Goal: Contribute content

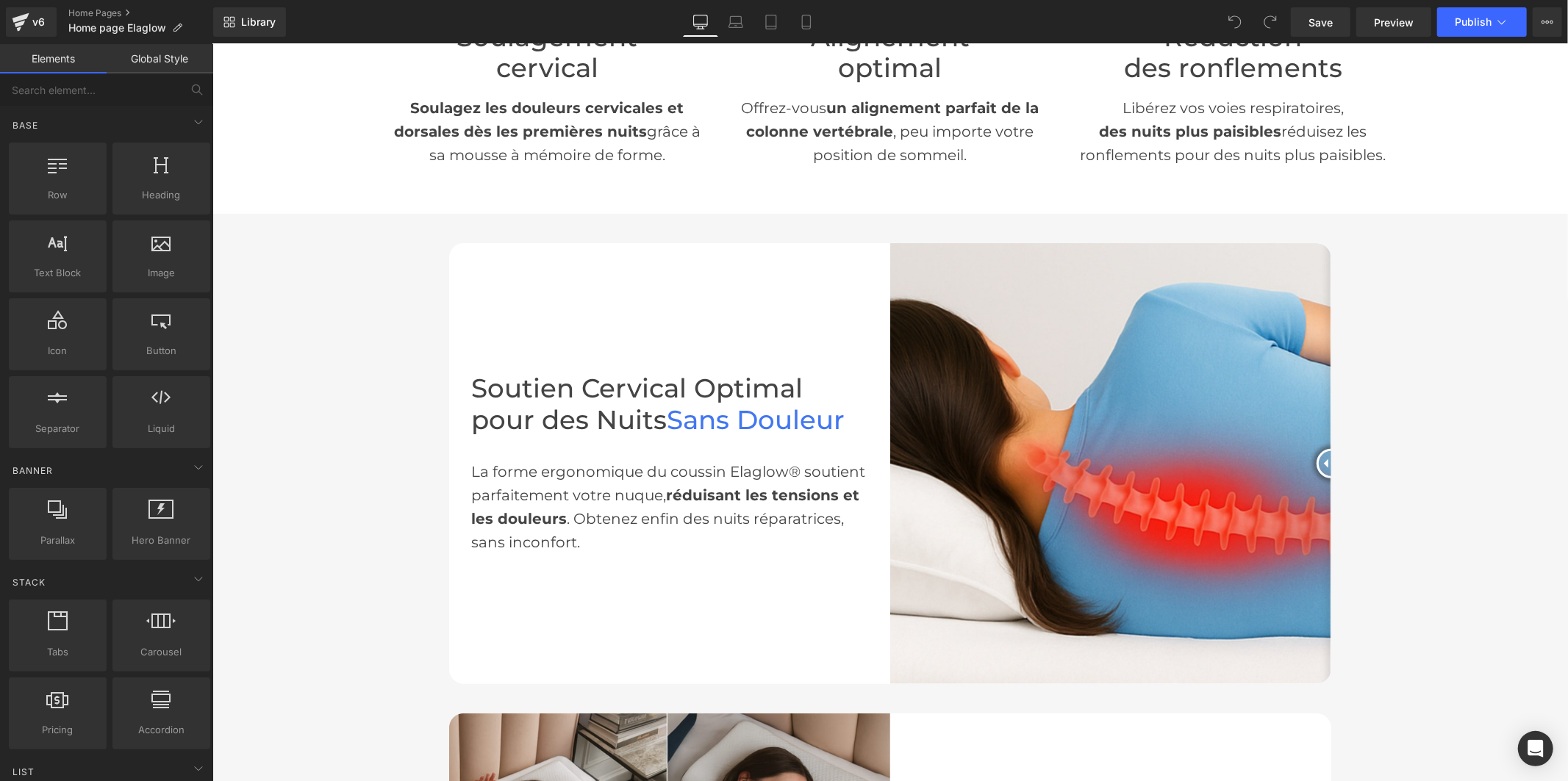
scroll to position [652, 0]
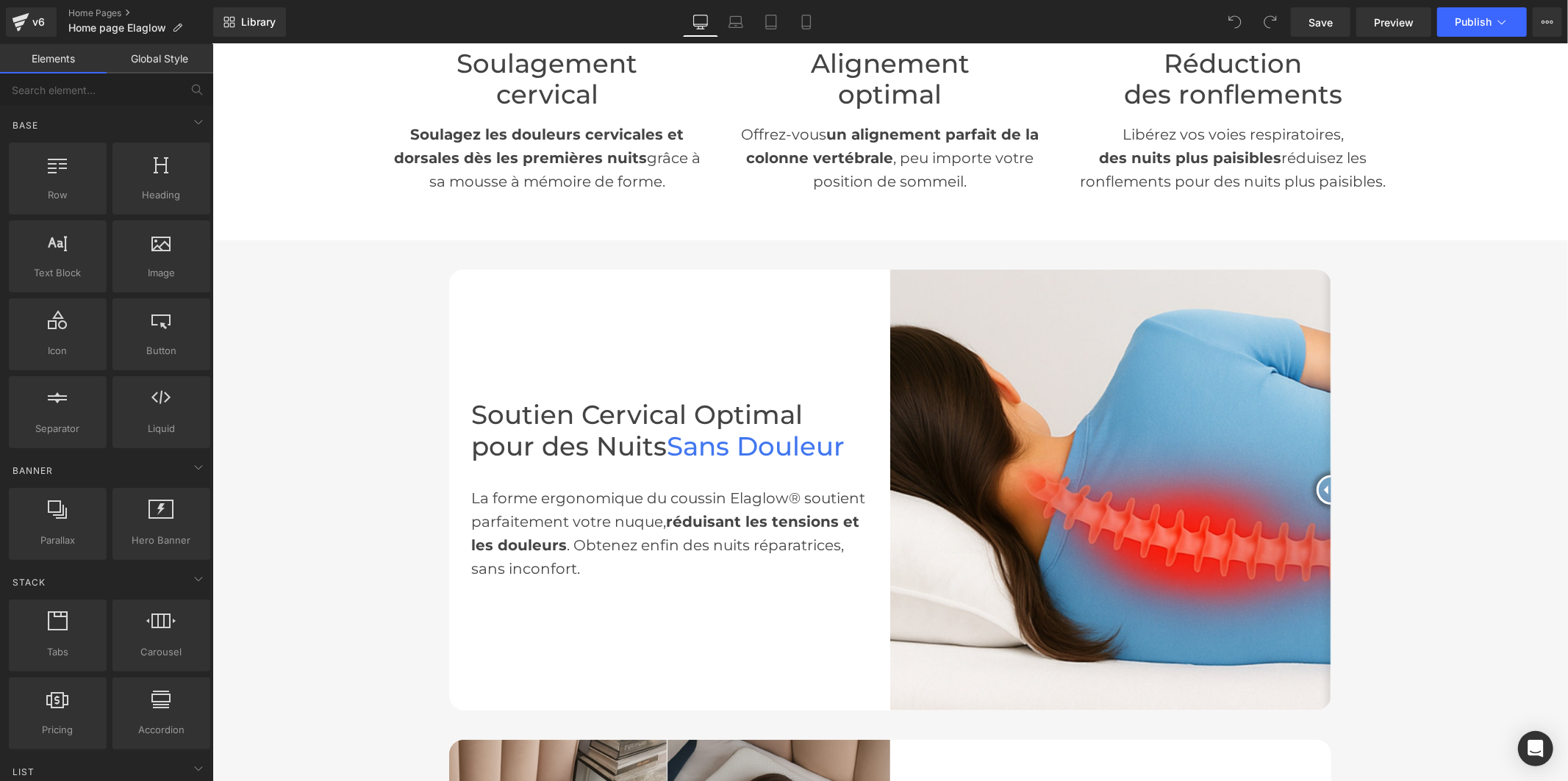
click at [1102, 393] on img at bounding box center [1110, 488] width 441 height 441
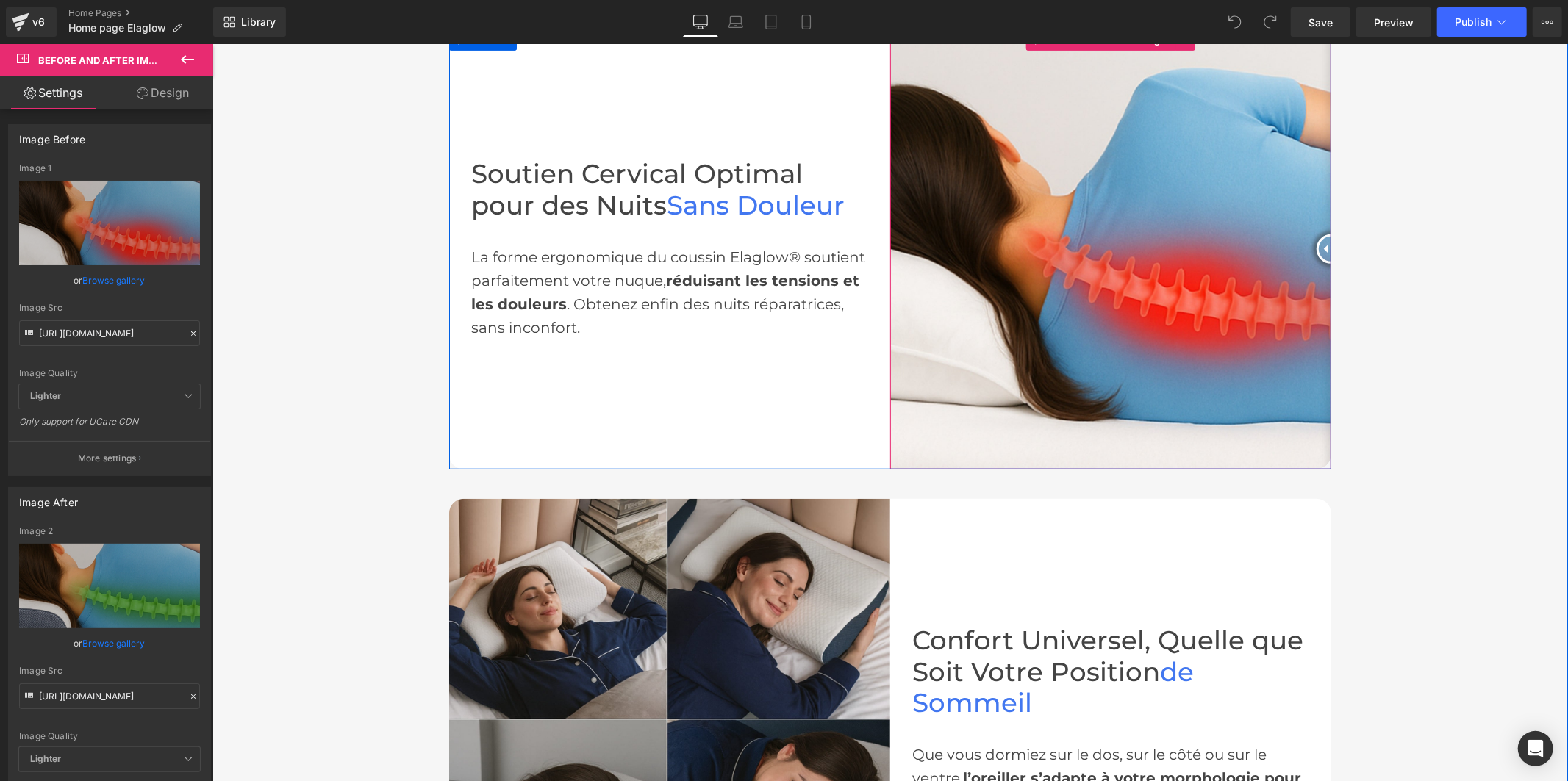
scroll to position [980, 0]
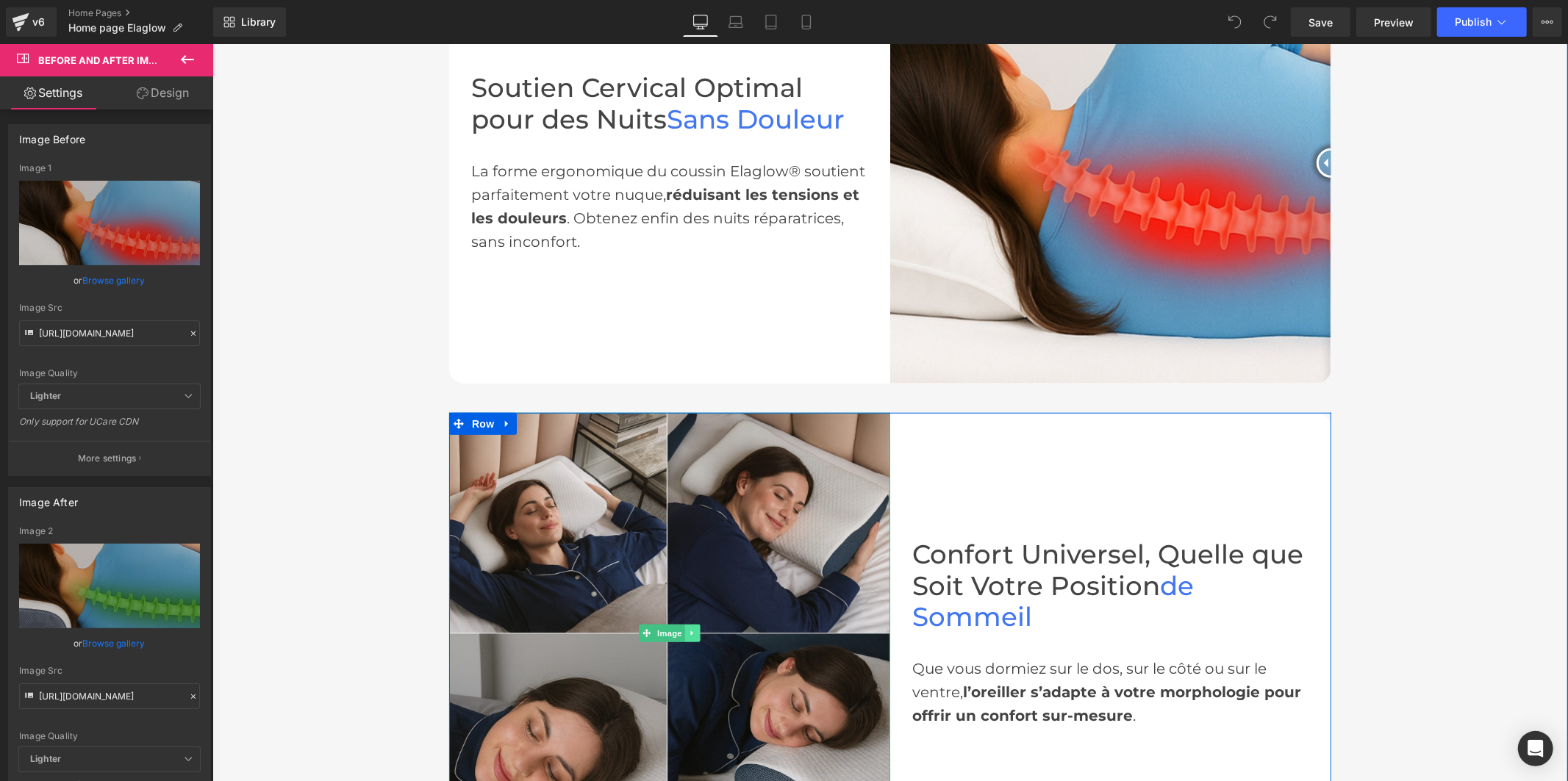
click at [688, 628] on icon at bounding box center [692, 633] width 8 height 9
click at [680, 629] on icon at bounding box center [684, 632] width 8 height 8
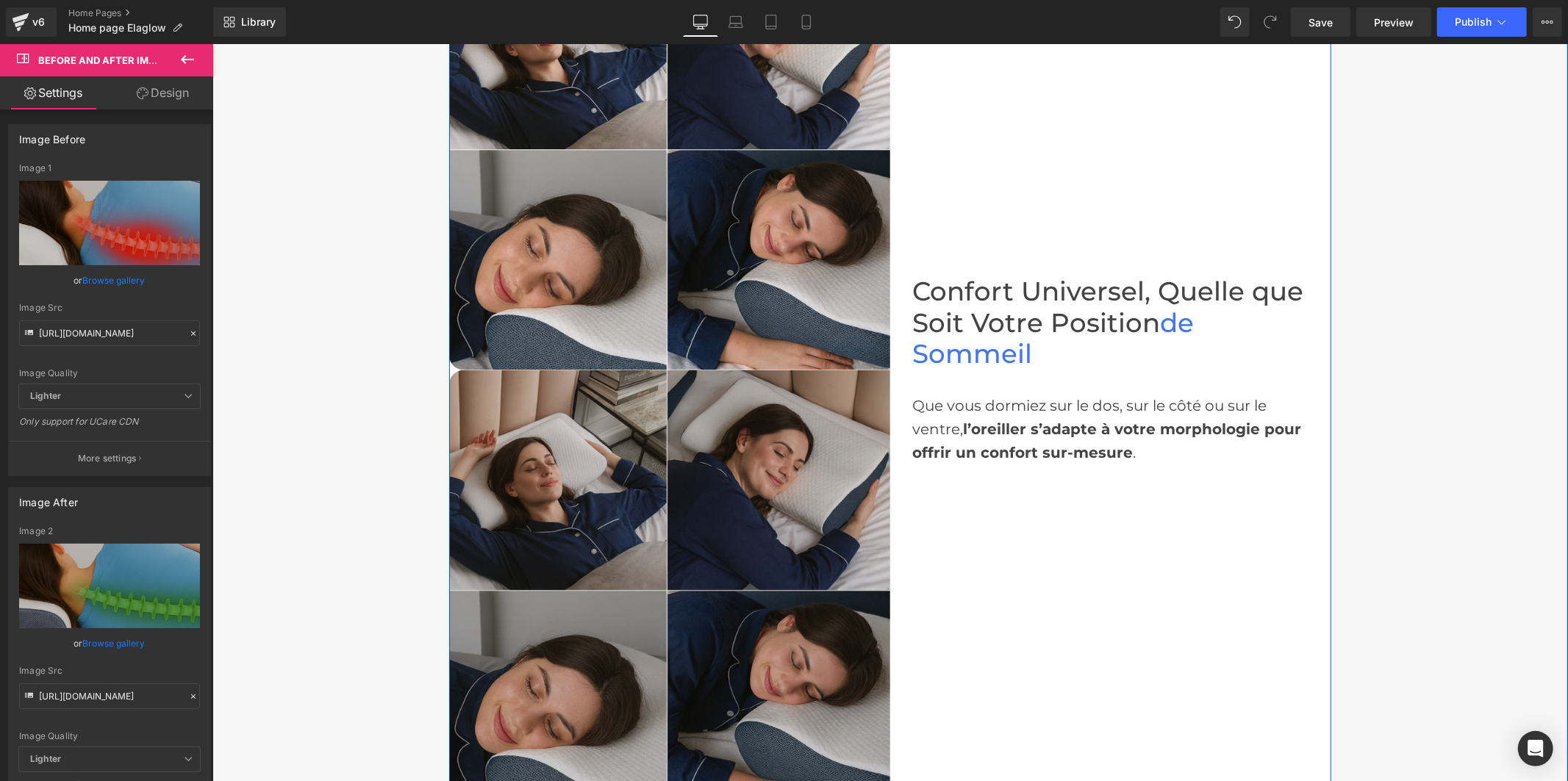
scroll to position [1728, 0]
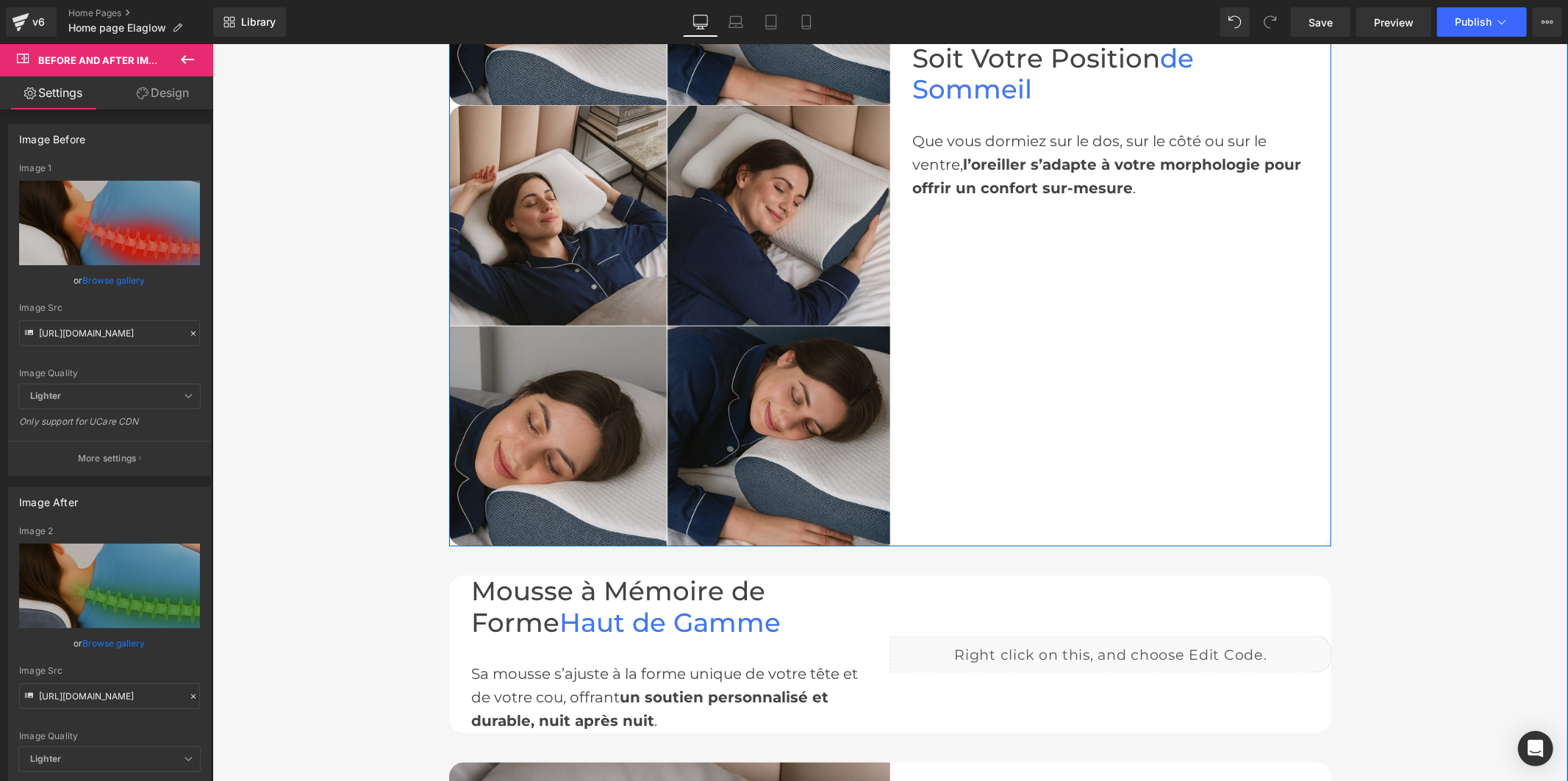
click at [1019, 398] on div "Confort Universel, Quelle que Soit Votre Position de Sommeil Heading Que vous d…" at bounding box center [1110, 105] width 441 height 882
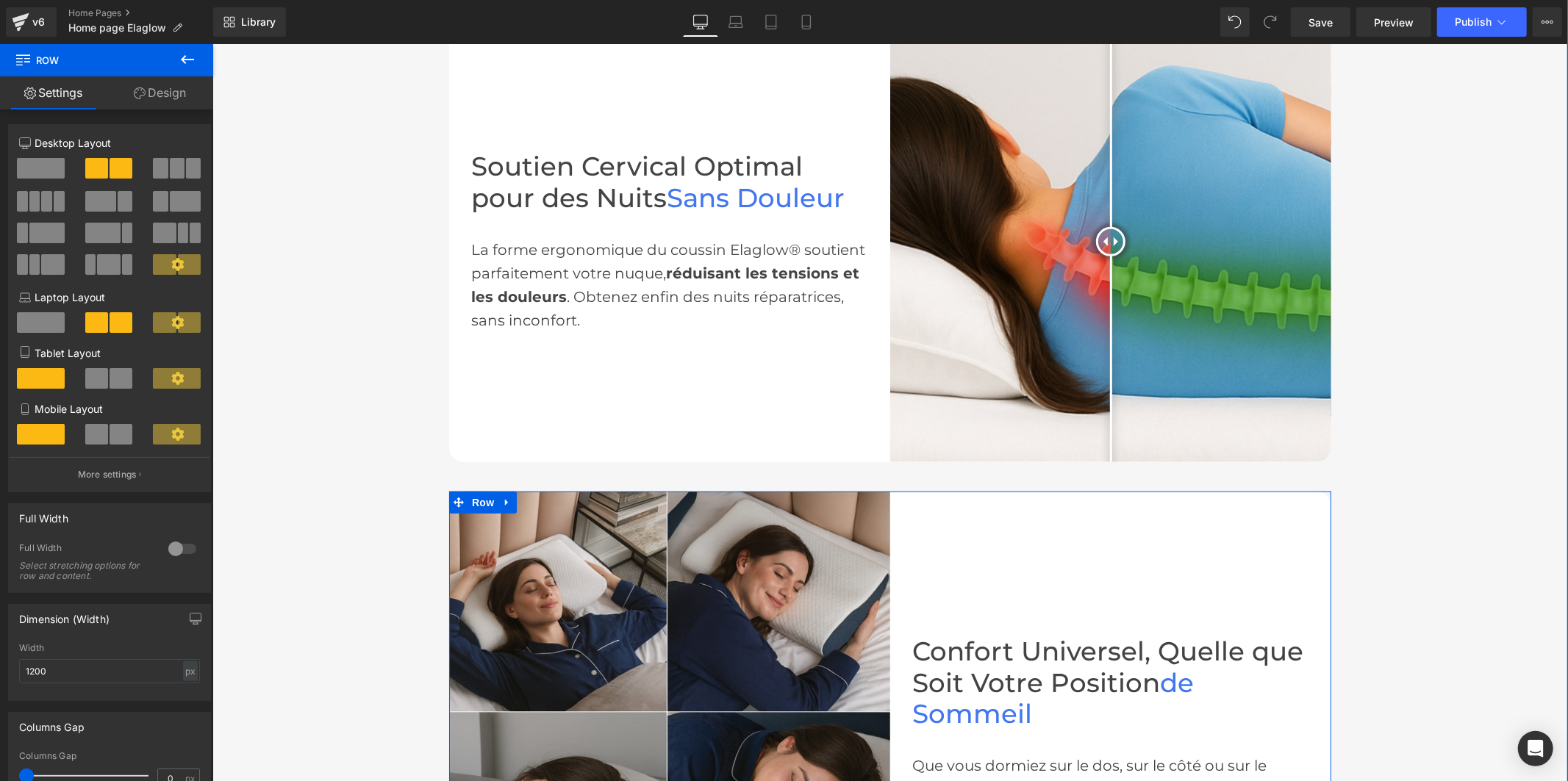
scroll to position [829, 0]
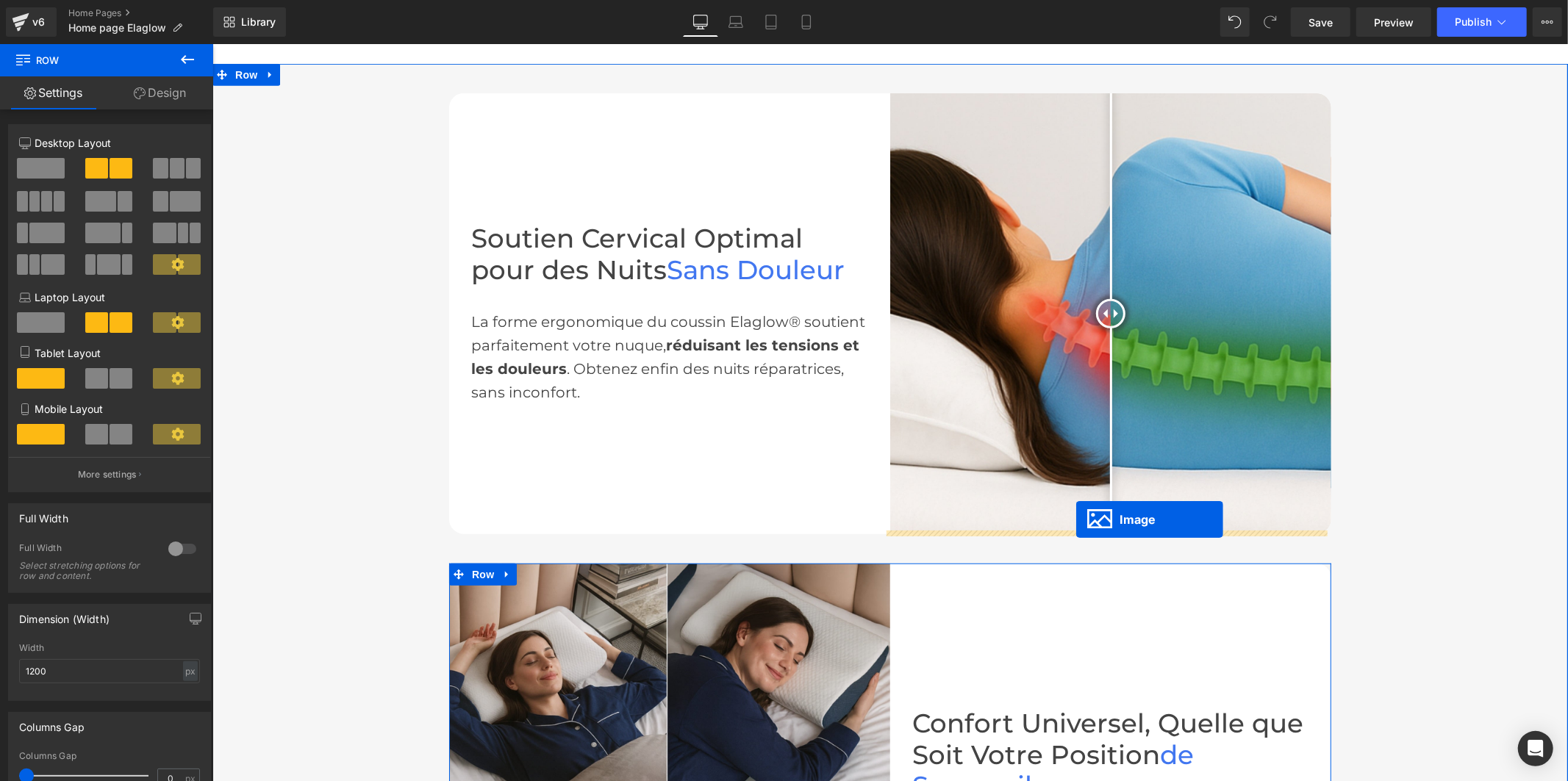
drag, startPoint x: 643, startPoint y: 321, endPoint x: 1076, endPoint y: 519, distance: 476.1
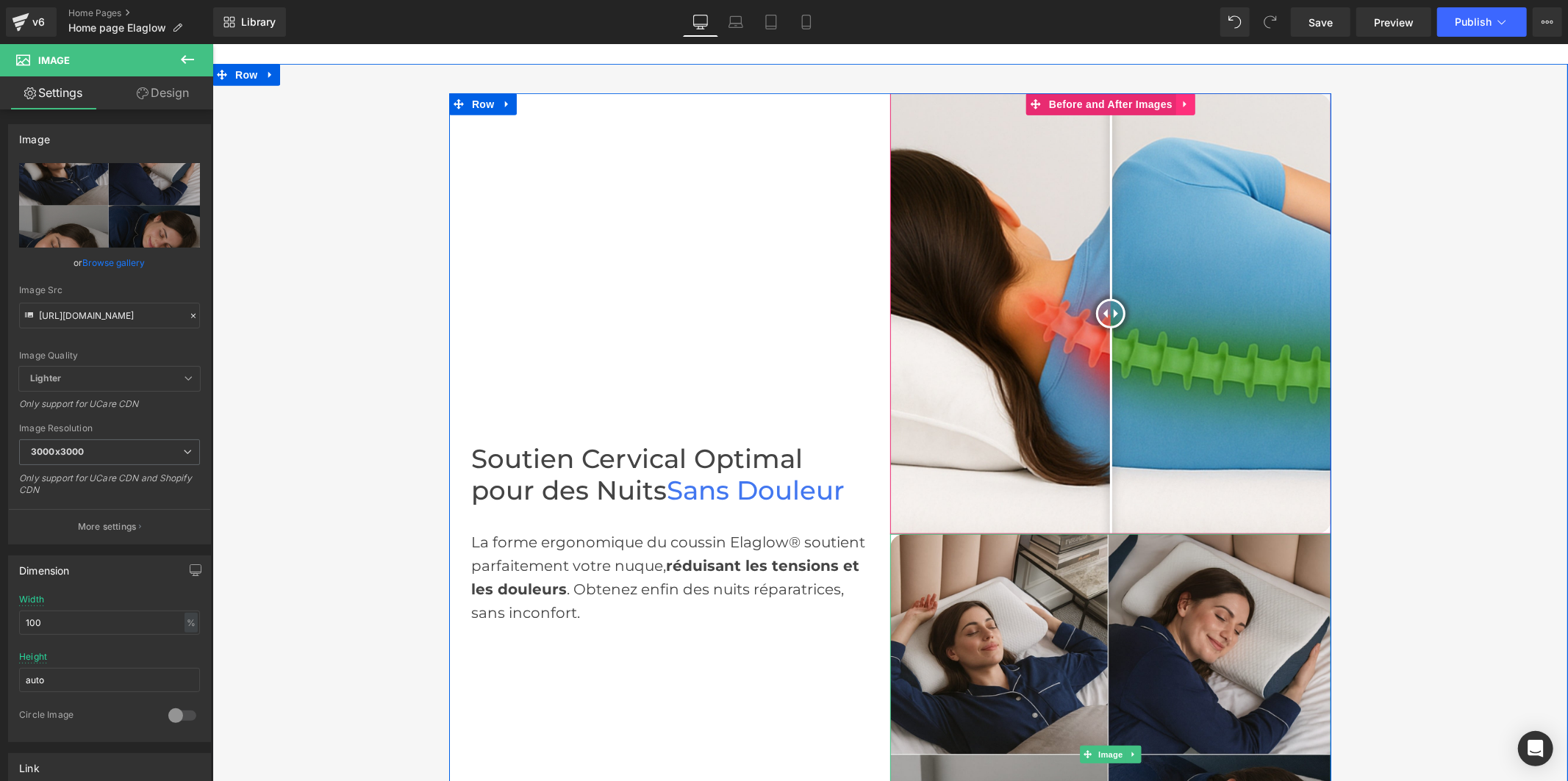
click at [1182, 100] on icon at bounding box center [1183, 103] width 3 height 6
click at [1190, 98] on icon at bounding box center [1194, 103] width 10 height 10
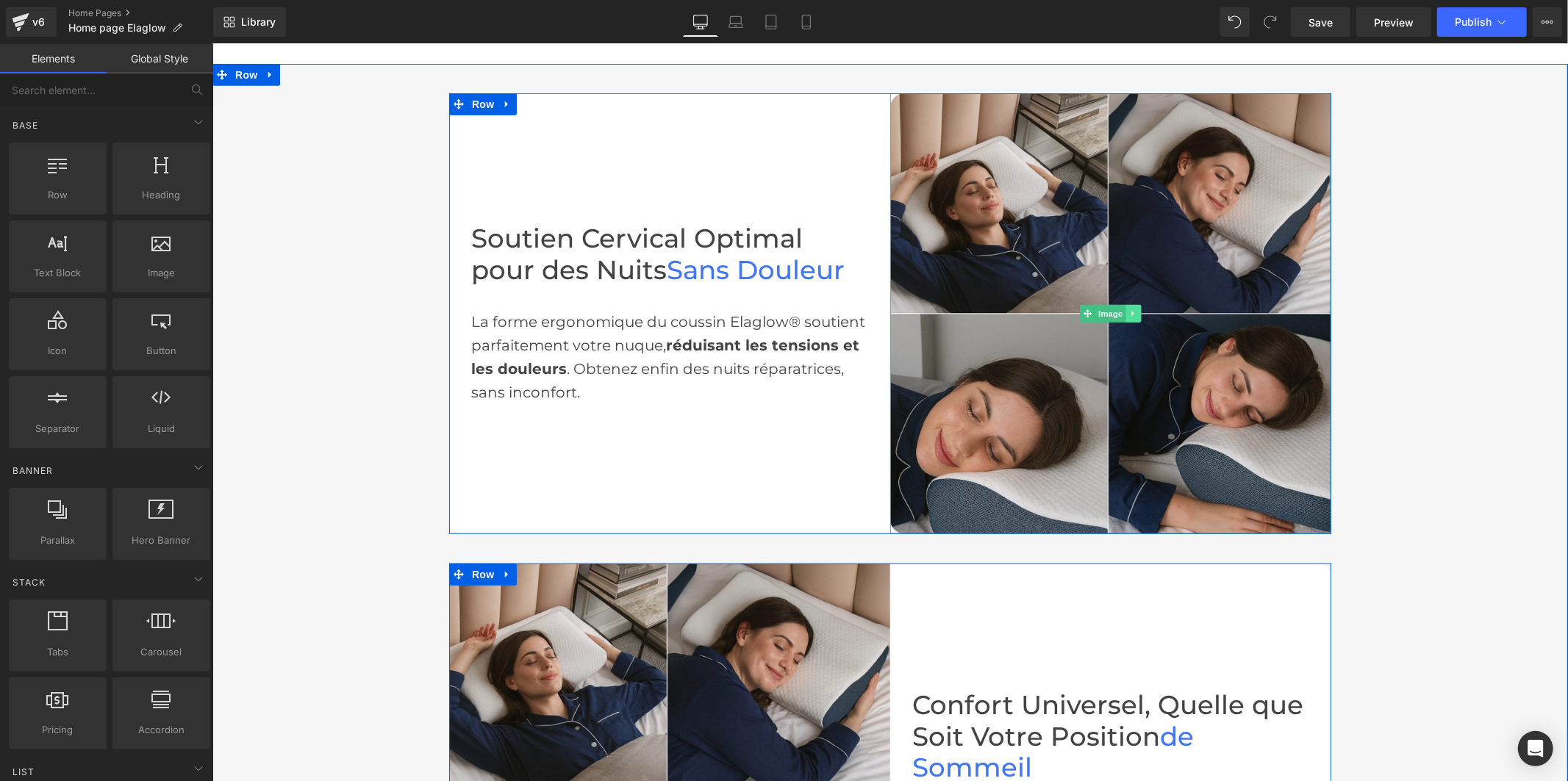
click at [1125, 309] on link at bounding box center [1133, 313] width 16 height 17
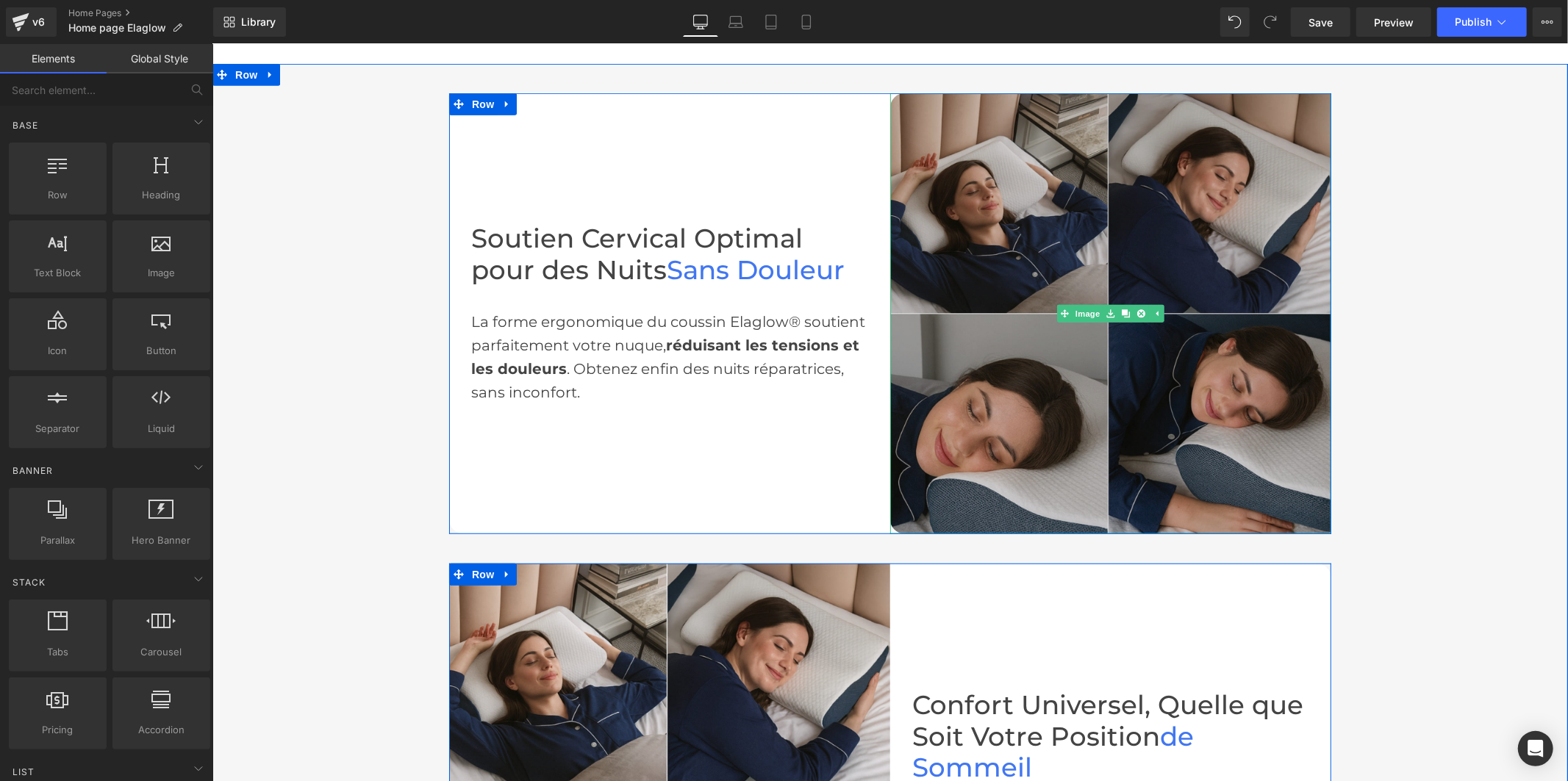
click at [1143, 229] on img at bounding box center [1110, 313] width 441 height 441
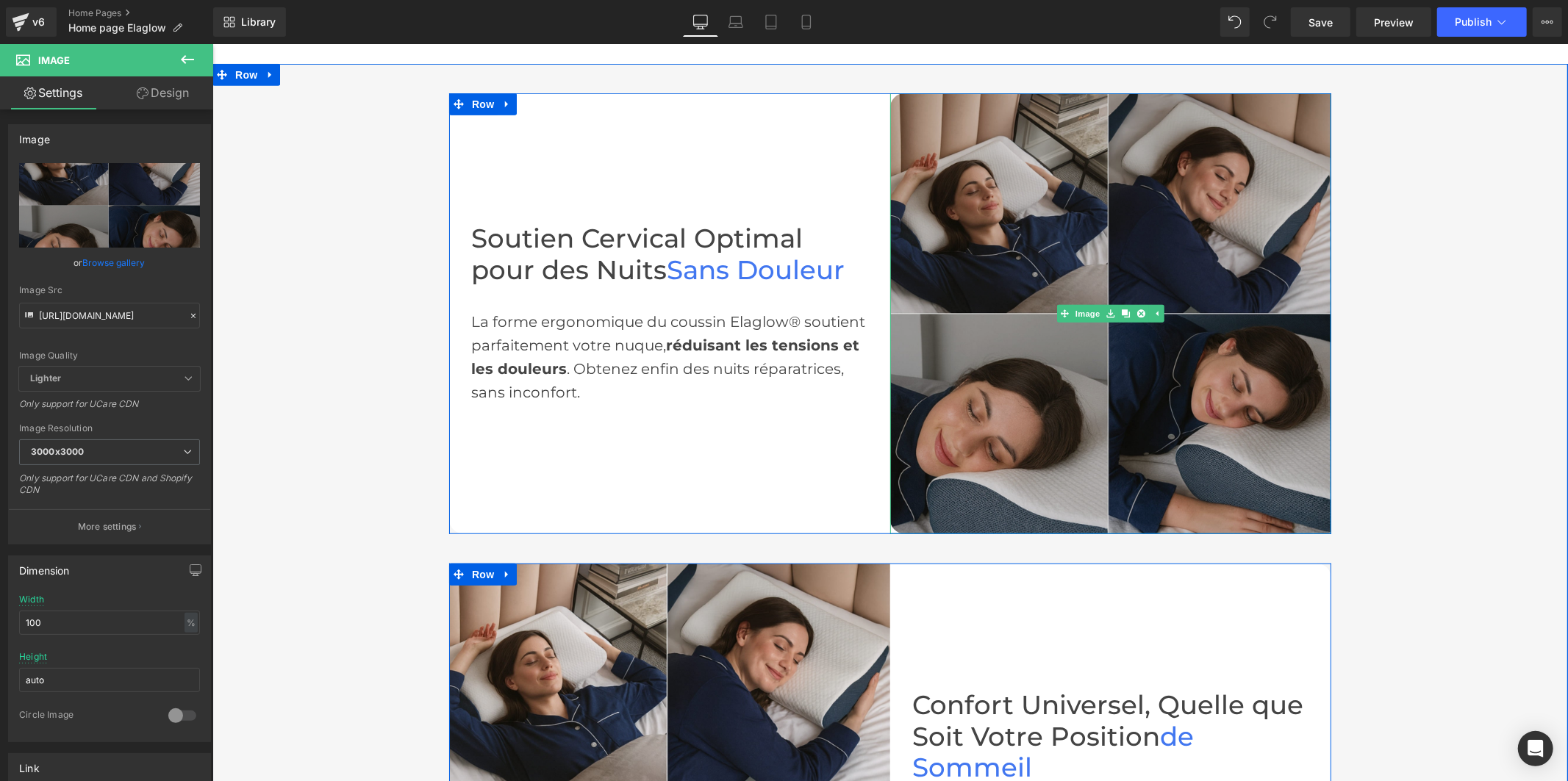
click at [1007, 224] on img at bounding box center [1110, 313] width 441 height 441
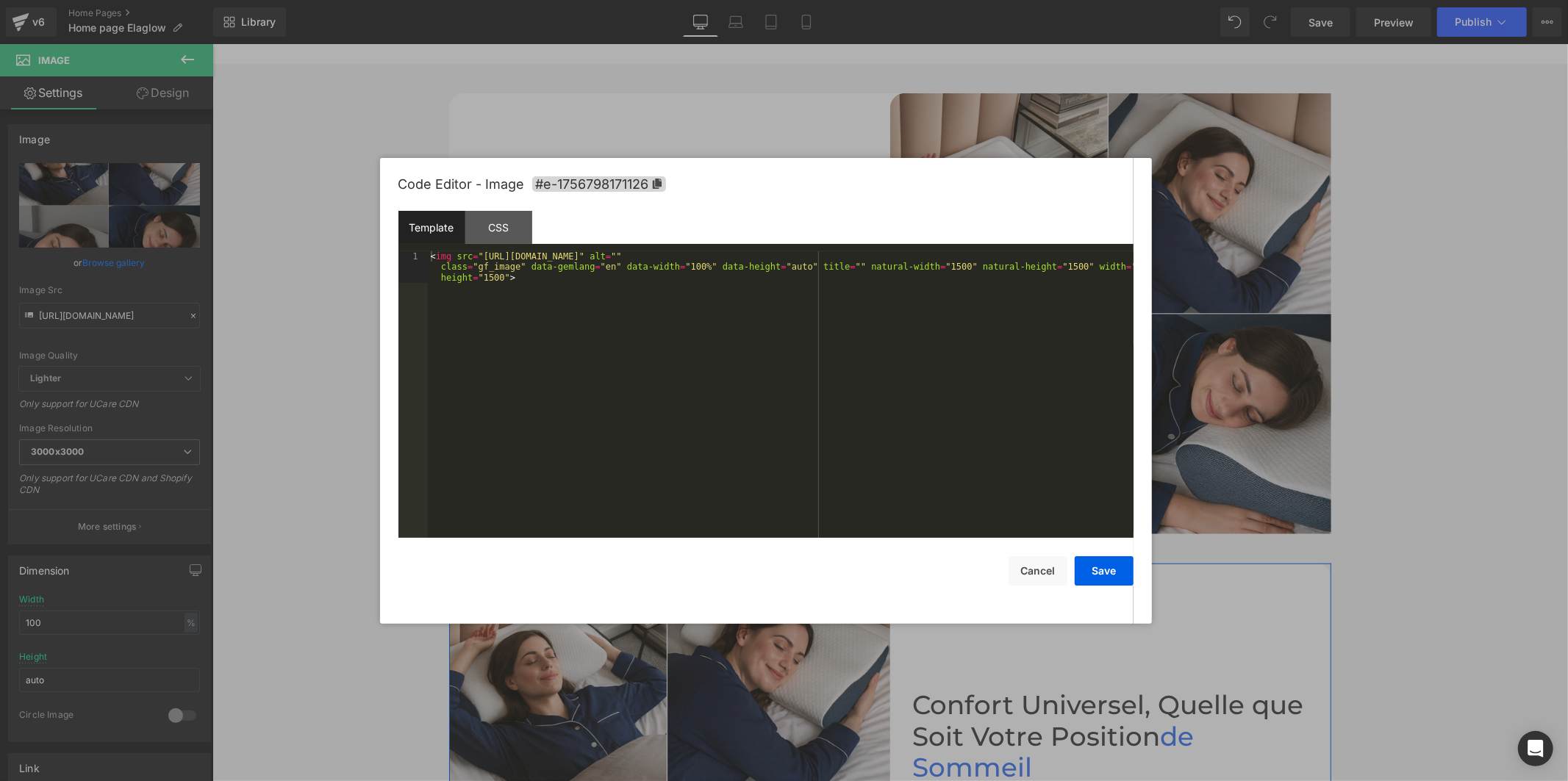
click at [1050, 0] on div "Image You are previewing how the will restyle your page. You can not edit Eleme…" at bounding box center [784, 0] width 1568 height 0
click at [497, 221] on div "CSS" at bounding box center [499, 227] width 67 height 33
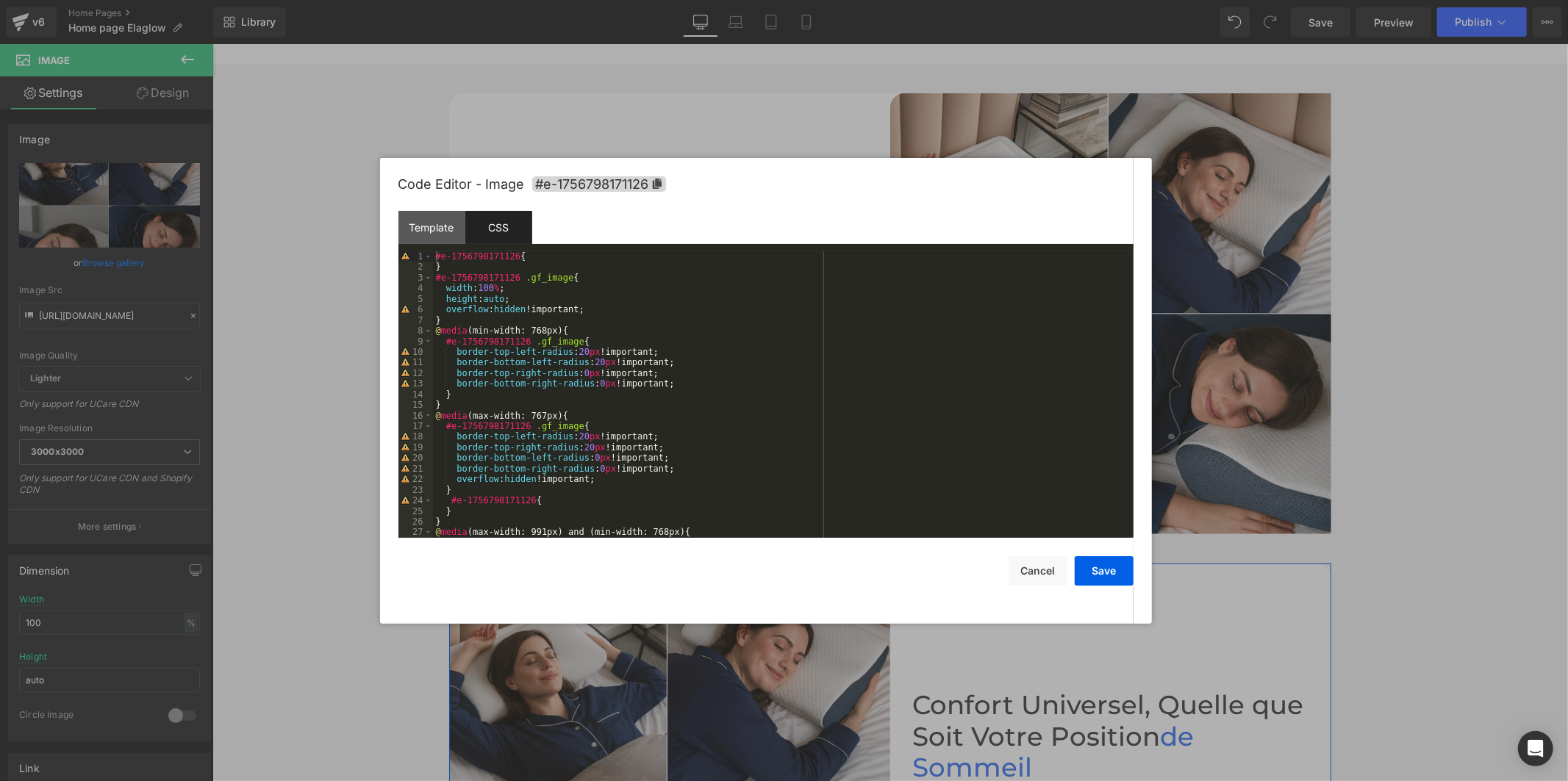
click at [590, 362] on div "#e-1756798171126 { } #e-1756798171126 .gf_image { width : 100 % ; height : auto…" at bounding box center [780, 405] width 695 height 308
click at [573, 350] on div "#e-1756798171126 { } #e-1756798171126 .gf_image { width : 100 % ; height : auto…" at bounding box center [780, 405] width 695 height 308
click at [574, 351] on div "#e-1756798171126 { } #e-1756798171126 .gf_image { width : 100 % ; height : auto…" at bounding box center [780, 405] width 695 height 308
click at [574, 374] on div "#e-1756798171126 { } #e-1756798171126 .gf_image { width : 100 % ; height : auto…" at bounding box center [780, 405] width 695 height 308
click at [590, 385] on div "#e-1756798171126 { } #e-1756798171126 .gf_image { width : 100 % ; height : auto…" at bounding box center [780, 405] width 695 height 308
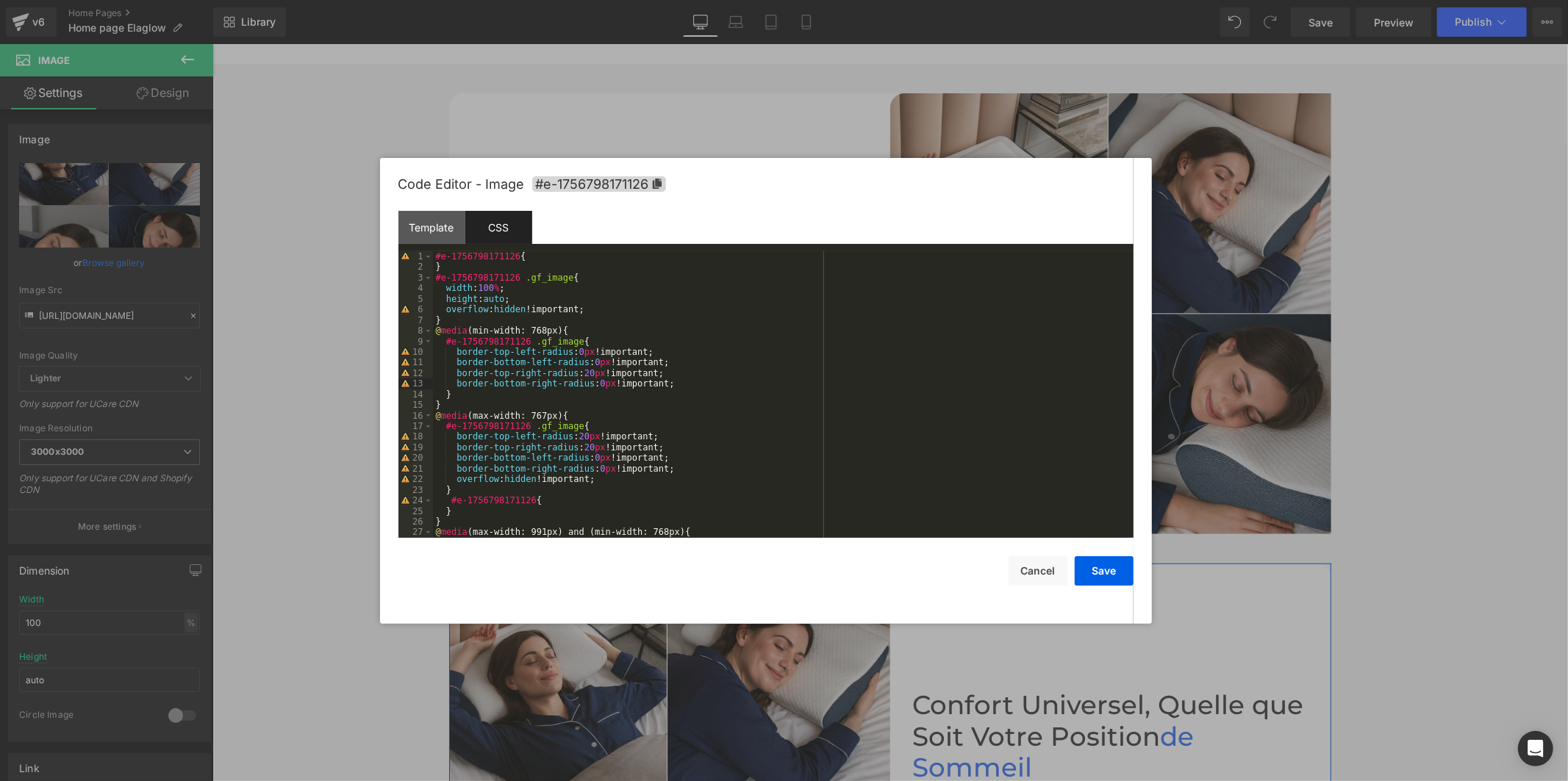
click at [590, 385] on div "#e-1756798171126 { } #e-1756798171126 .gf_image { width : 100 % ; height : auto…" at bounding box center [780, 405] width 695 height 308
click at [583, 458] on div "#e-1756798171126 { } #e-1756798171126 .gf_image { width : 100 % ; height : auto…" at bounding box center [780, 405] width 695 height 308
click at [591, 469] on div "#e-1756798171126 { } #e-1756798171126 .gf_image { width : 100 % ; height : auto…" at bounding box center [780, 405] width 695 height 308
click at [578, 446] on div "#e-1756798171126 { } #e-1756798171126 .gf_image { width : 100 % ; height : auto…" at bounding box center [780, 405] width 695 height 308
click at [575, 434] on div "#e-1756798171126 { } #e-1756798171126 .gf_image { width : 100 % ; height : auto…" at bounding box center [780, 405] width 695 height 308
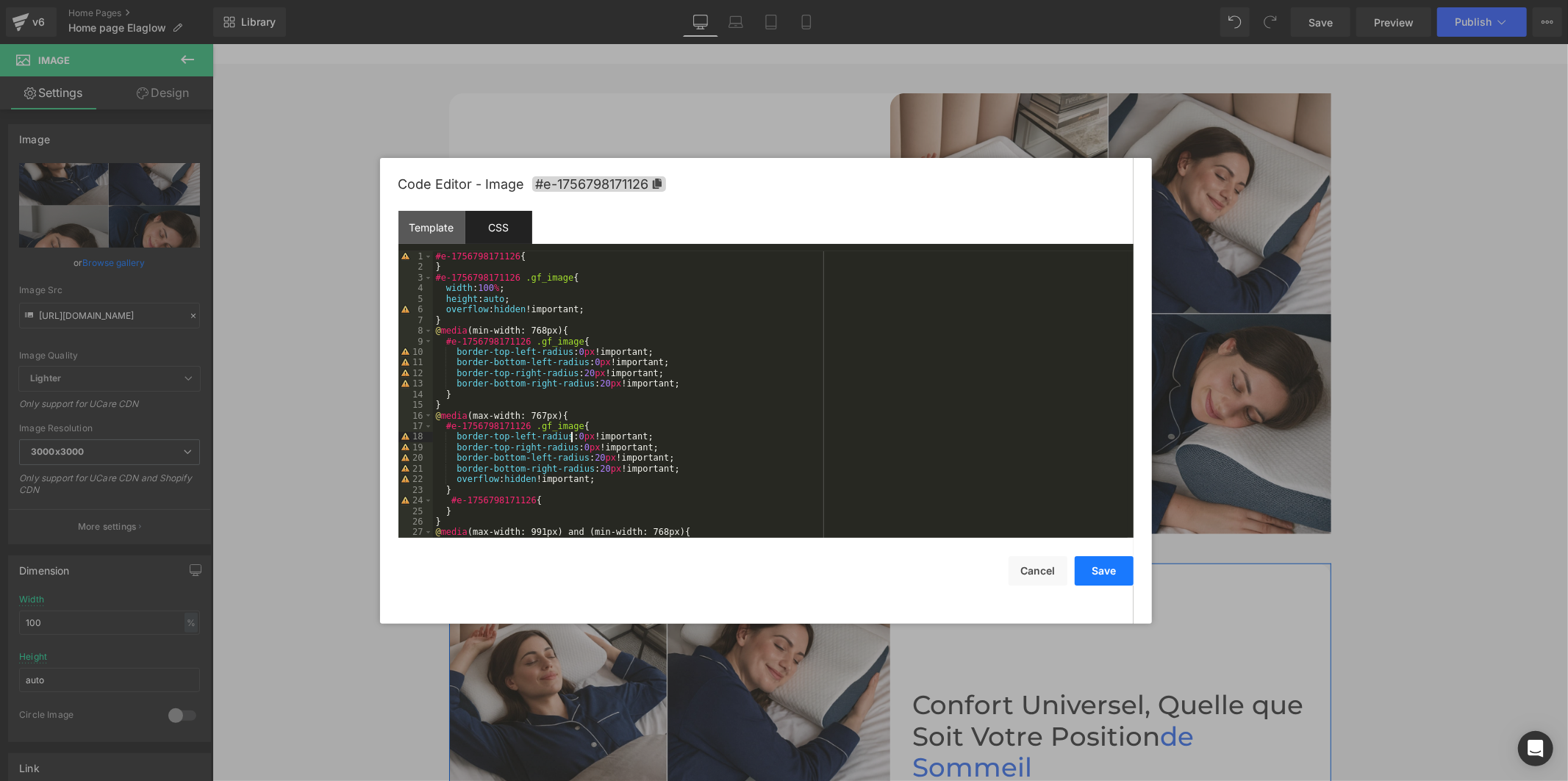
click at [1103, 565] on button "Save" at bounding box center [1104, 571] width 59 height 29
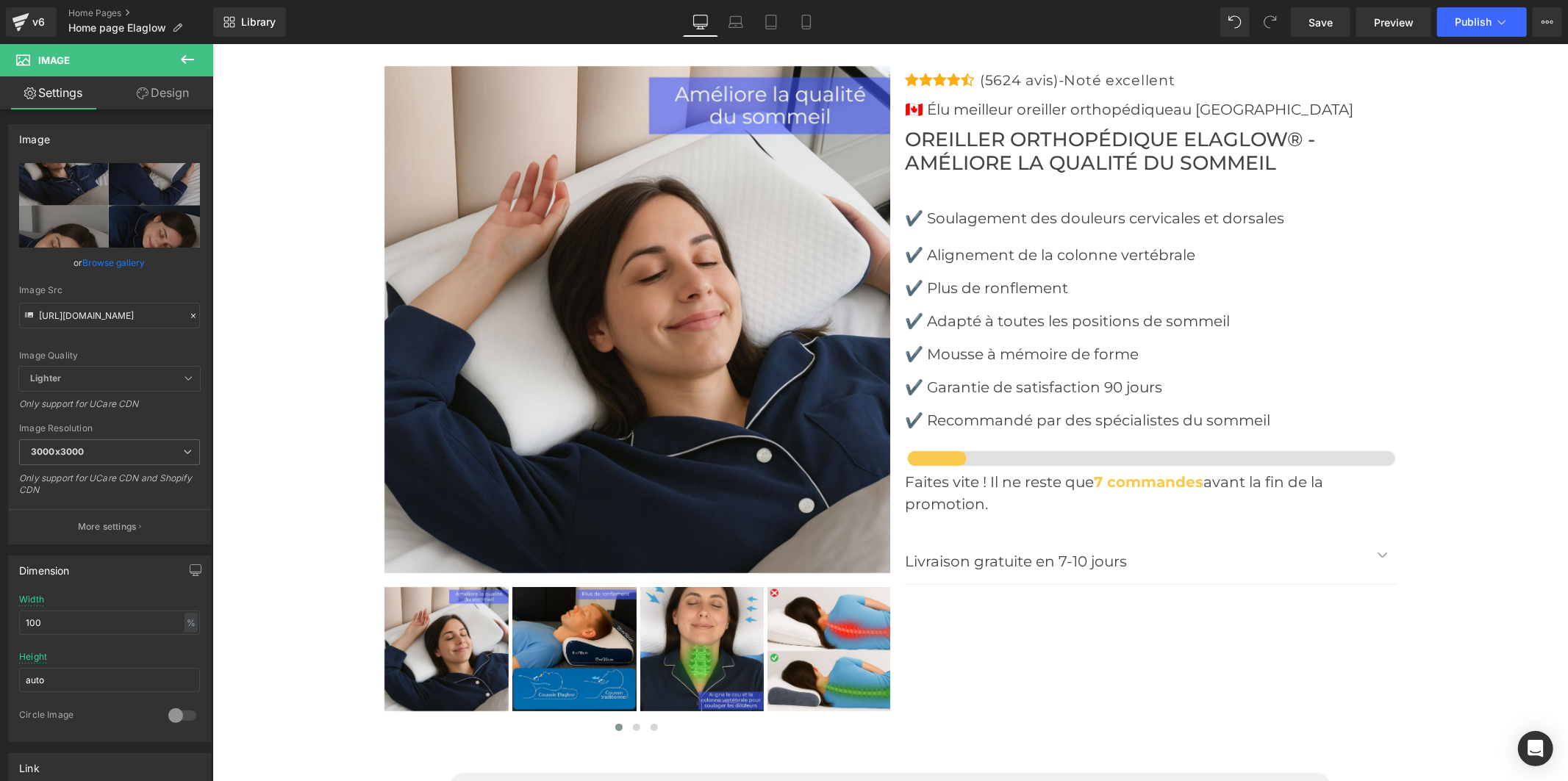
scroll to position [4749, 0]
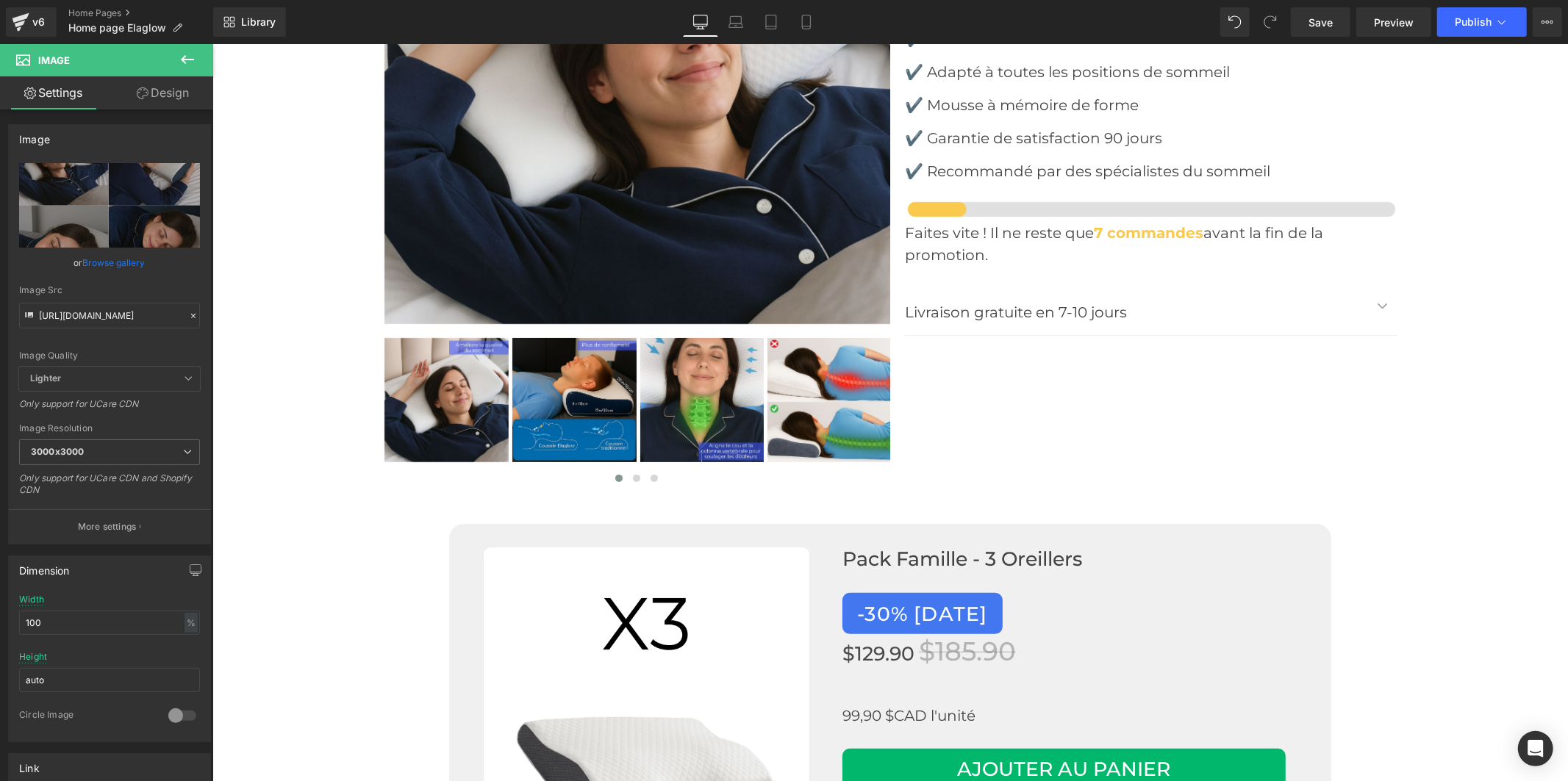
click at [828, 422] on img at bounding box center [828, 399] width 124 height 124
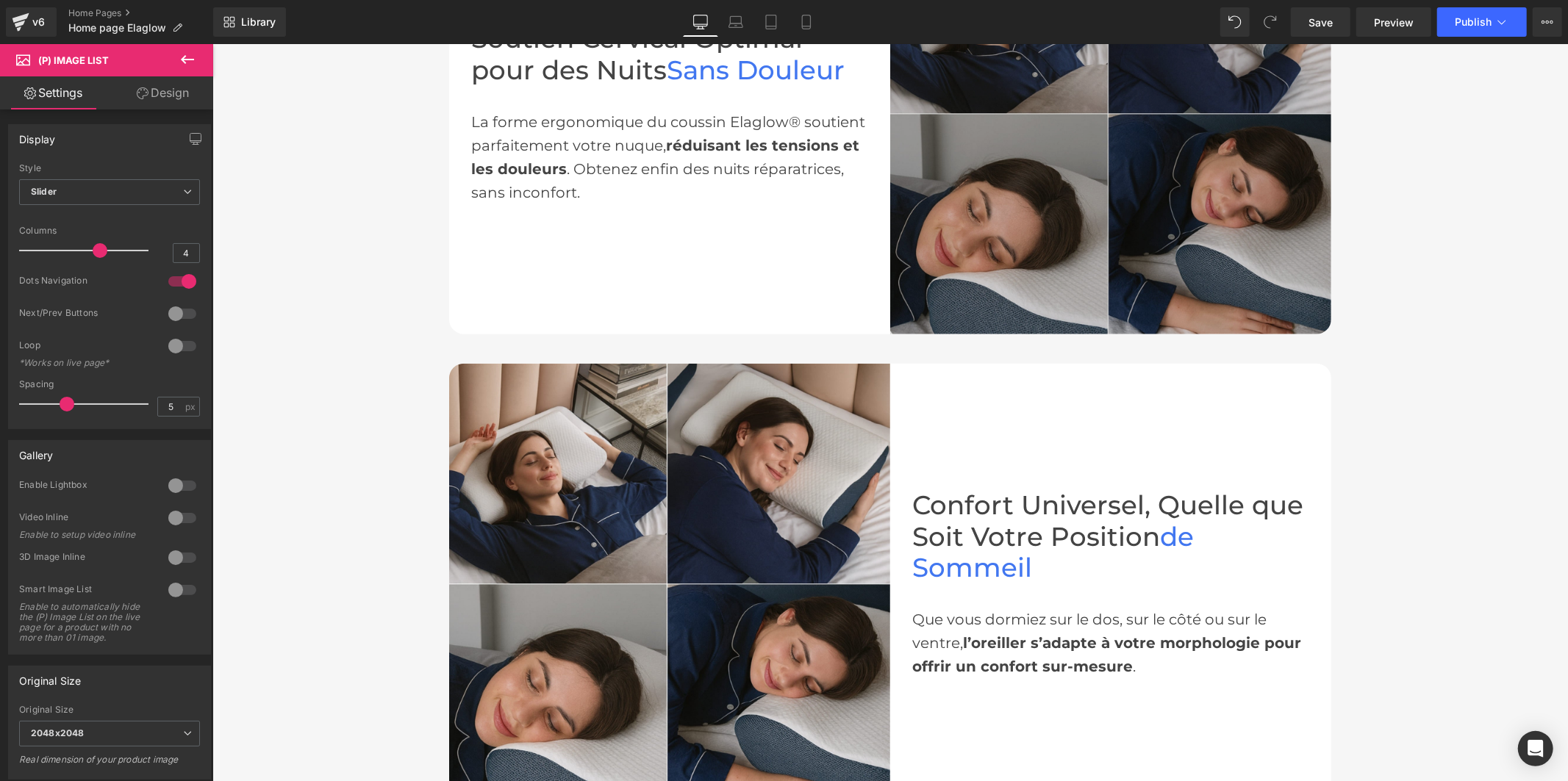
scroll to position [912, 0]
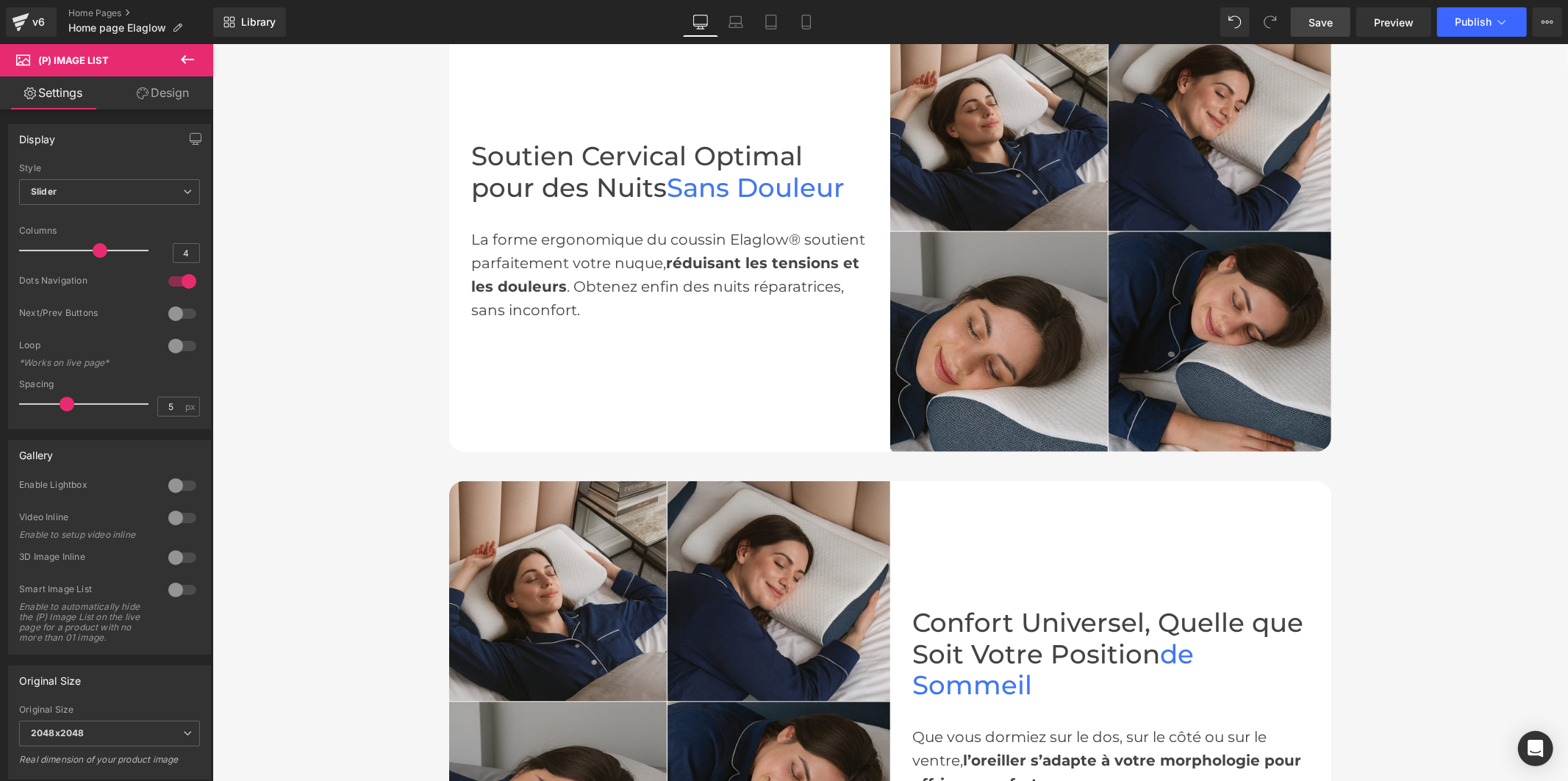
click at [1309, 18] on link "Save" at bounding box center [1320, 22] width 60 height 29
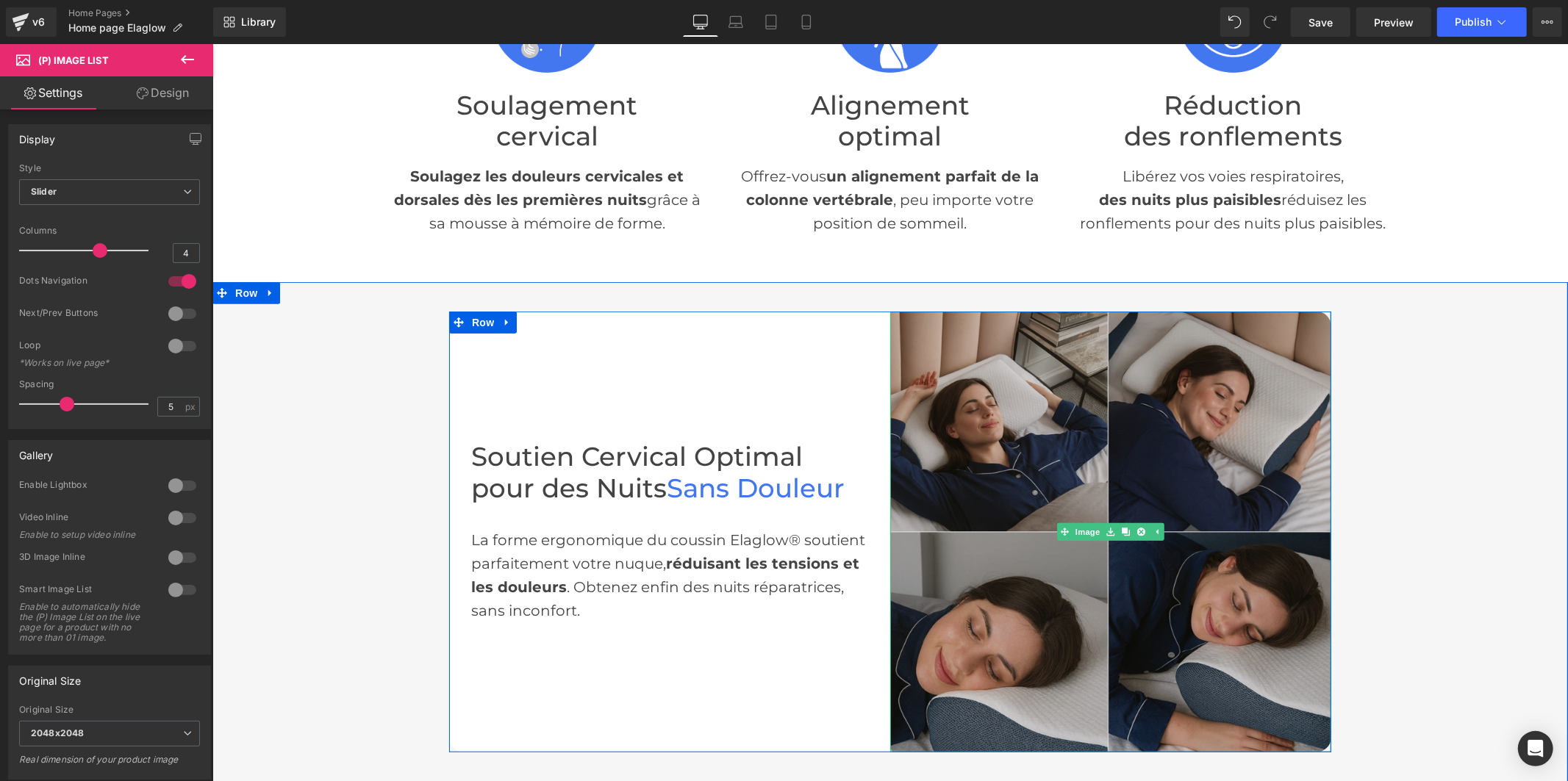
scroll to position [584, 0]
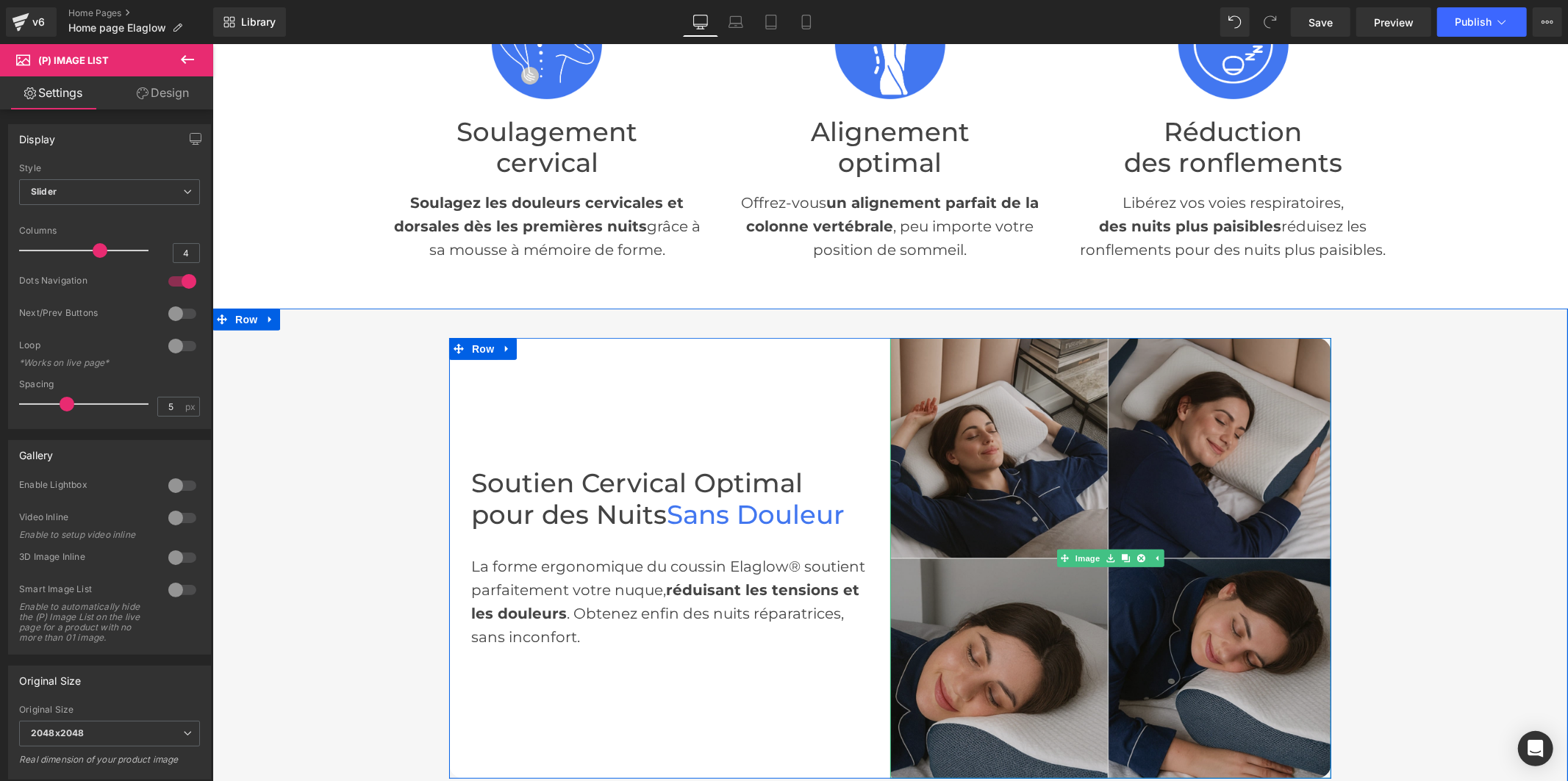
click at [1209, 421] on img at bounding box center [1110, 557] width 441 height 441
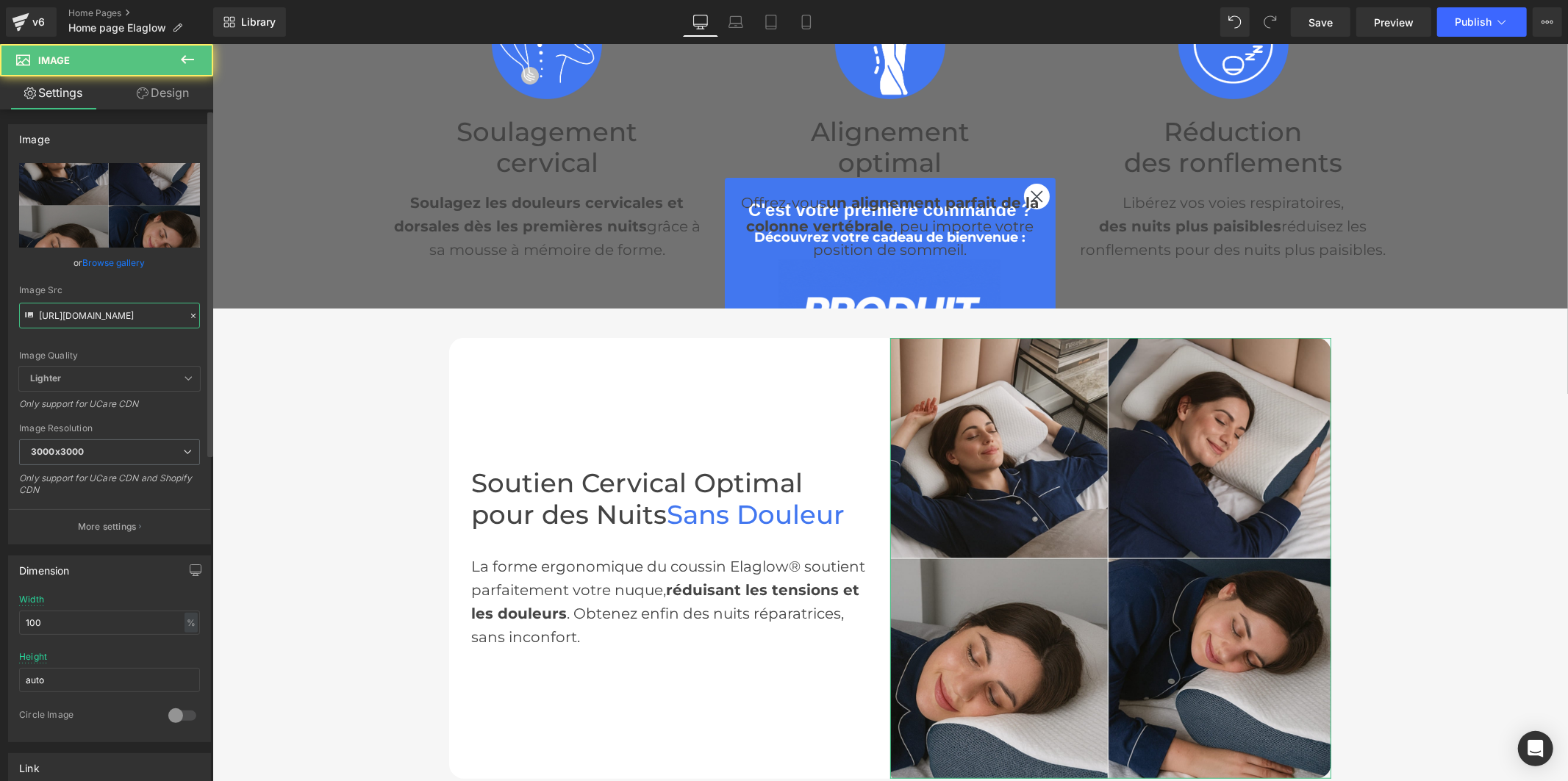
click at [67, 316] on input "[URL][DOMAIN_NAME]" at bounding box center [110, 316] width 181 height 26
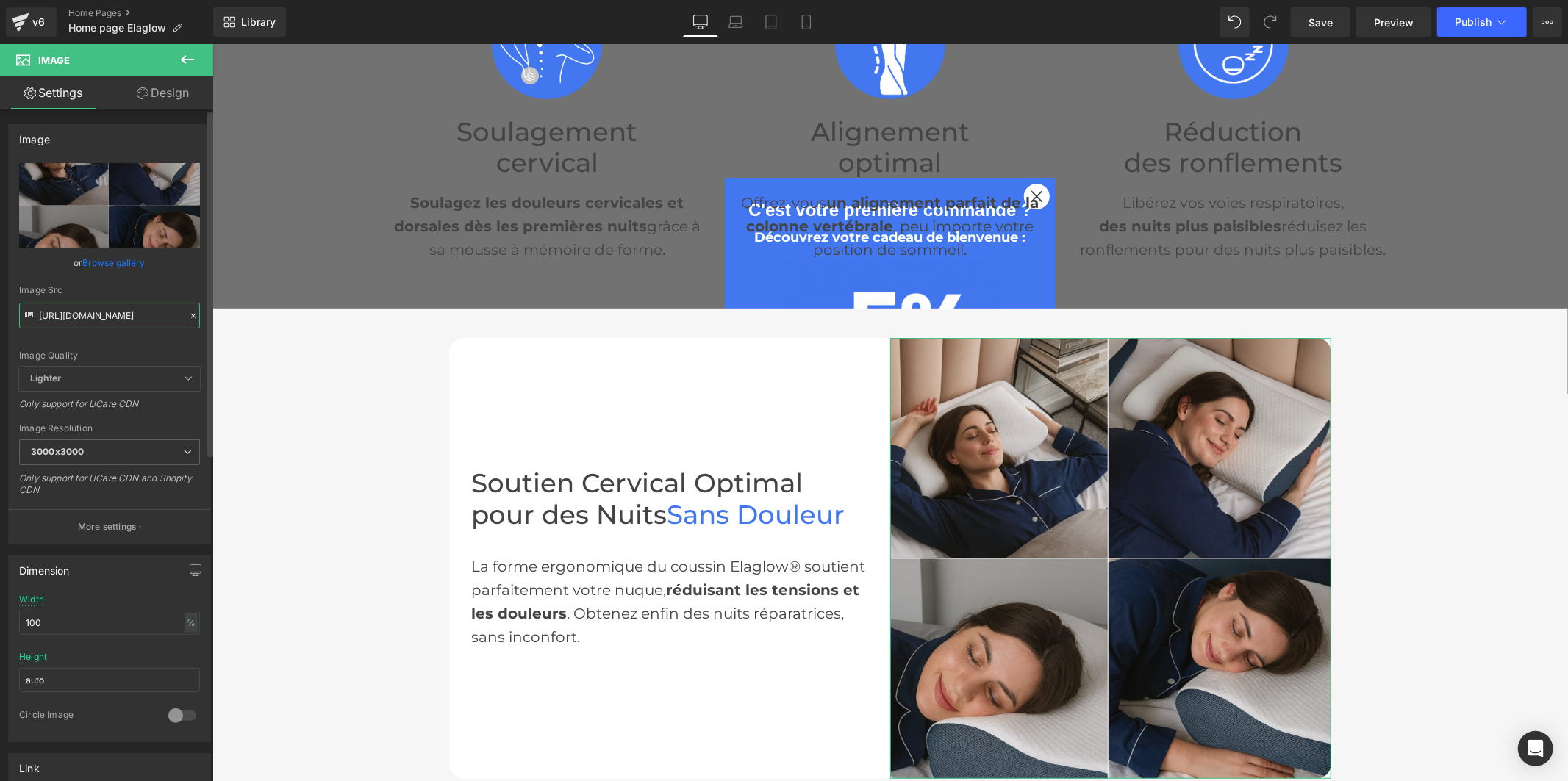
click at [67, 316] on input "[URL][DOMAIN_NAME]" at bounding box center [110, 316] width 181 height 26
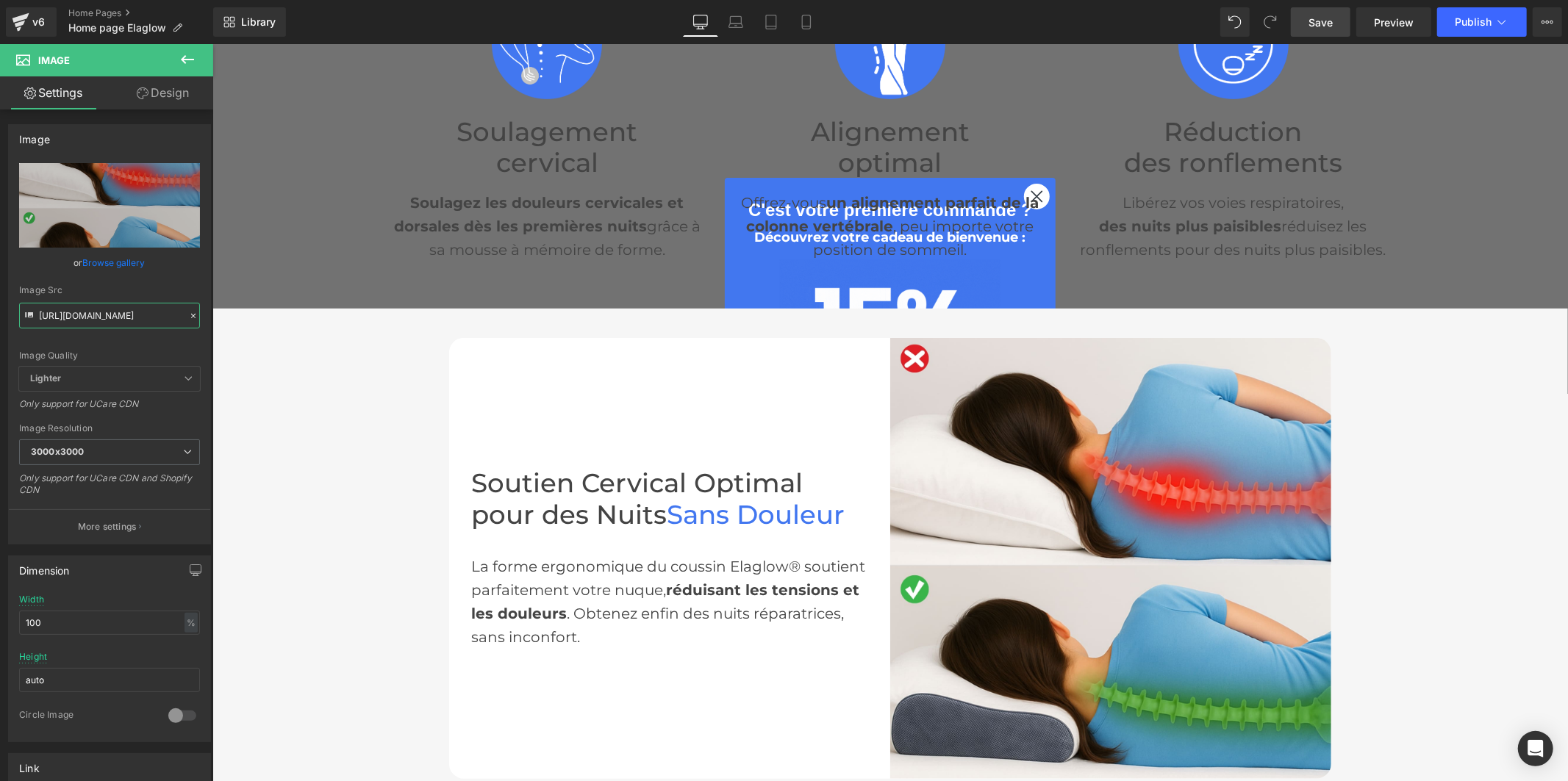
type input "[URL][DOMAIN_NAME]"
click at [1310, 27] on span "Save" at bounding box center [1320, 22] width 24 height 16
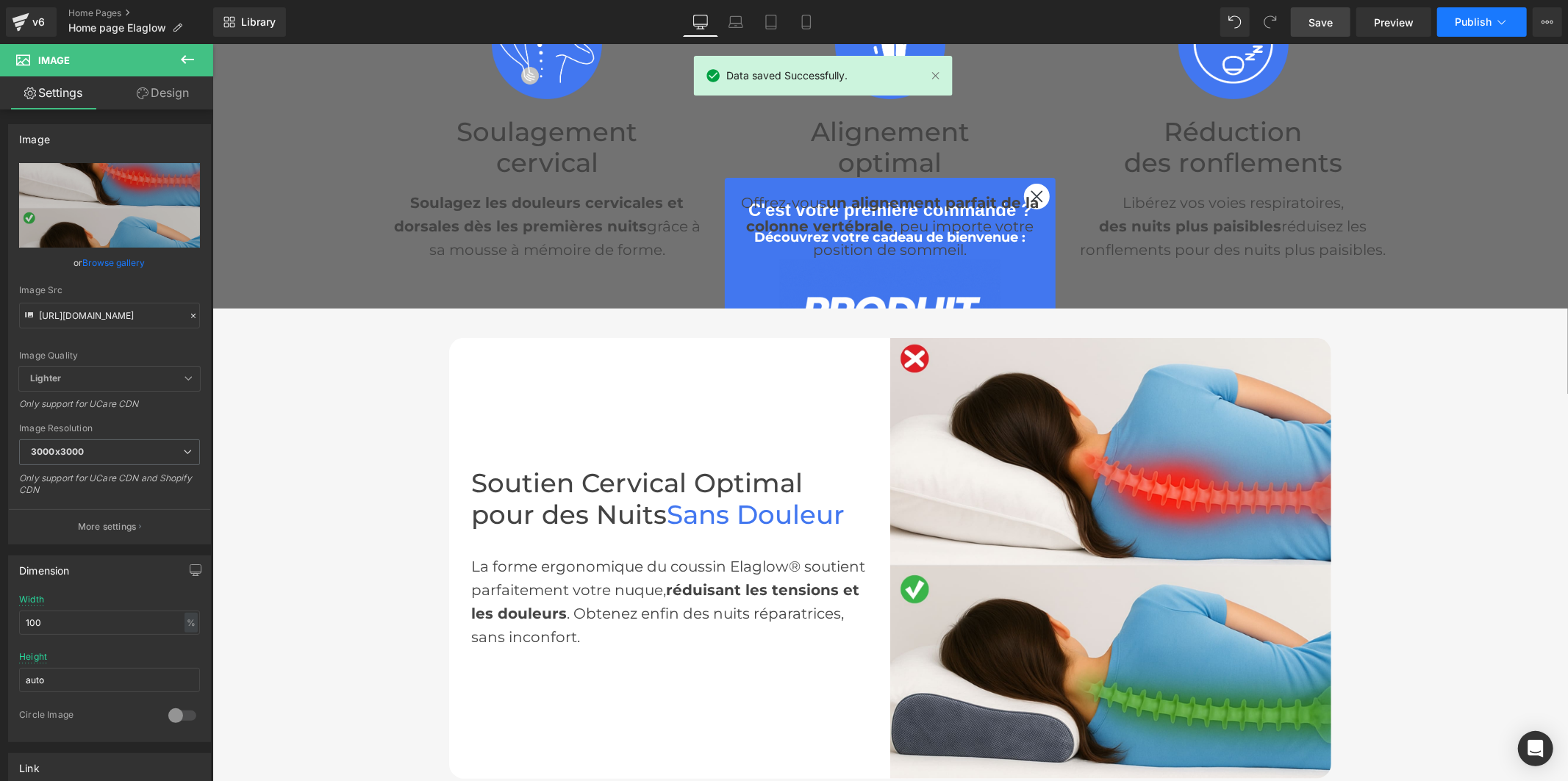
click at [1451, 25] on button "Publish" at bounding box center [1482, 22] width 89 height 29
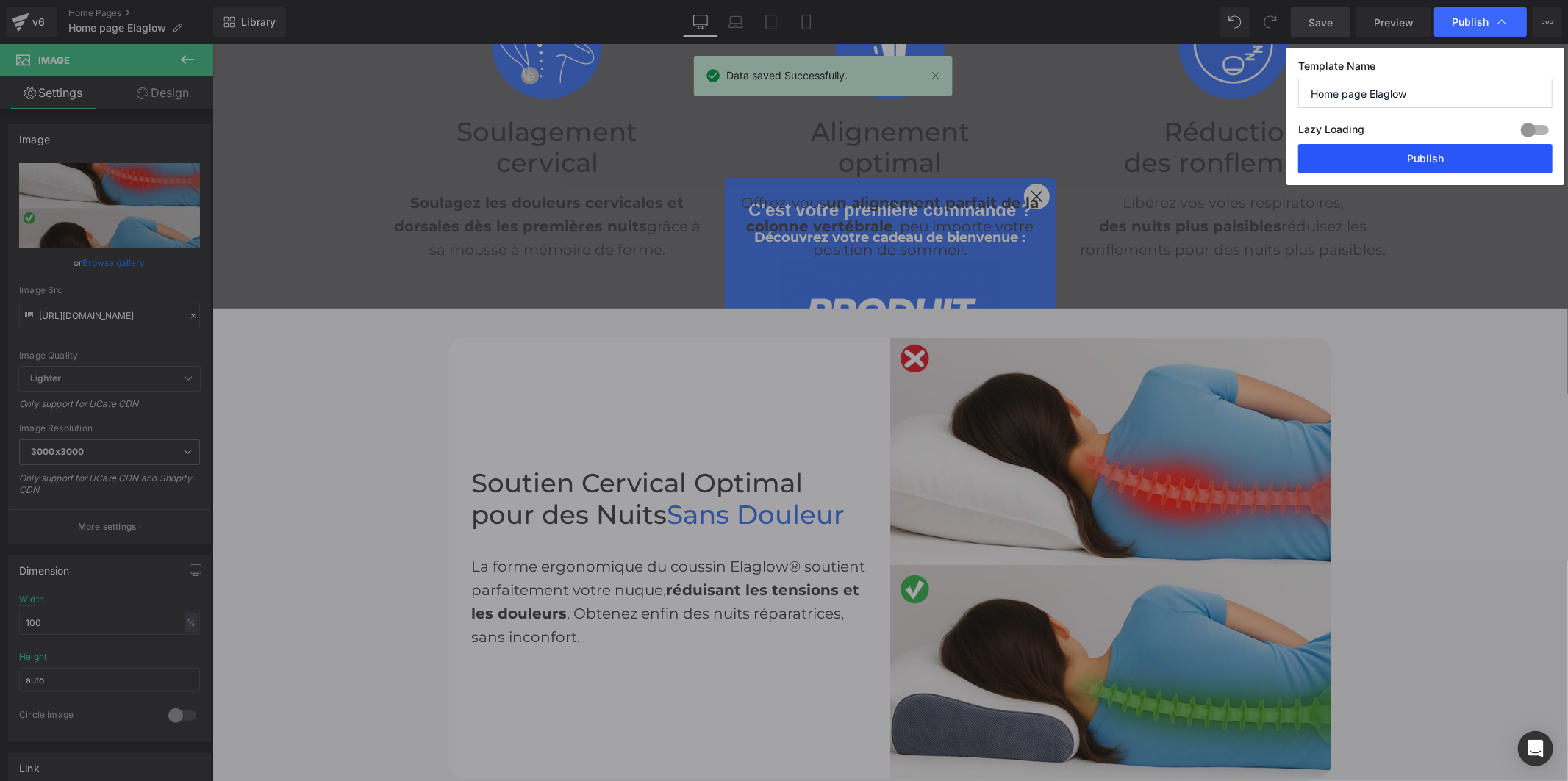
click at [1437, 159] on button "Publish" at bounding box center [1425, 159] width 254 height 29
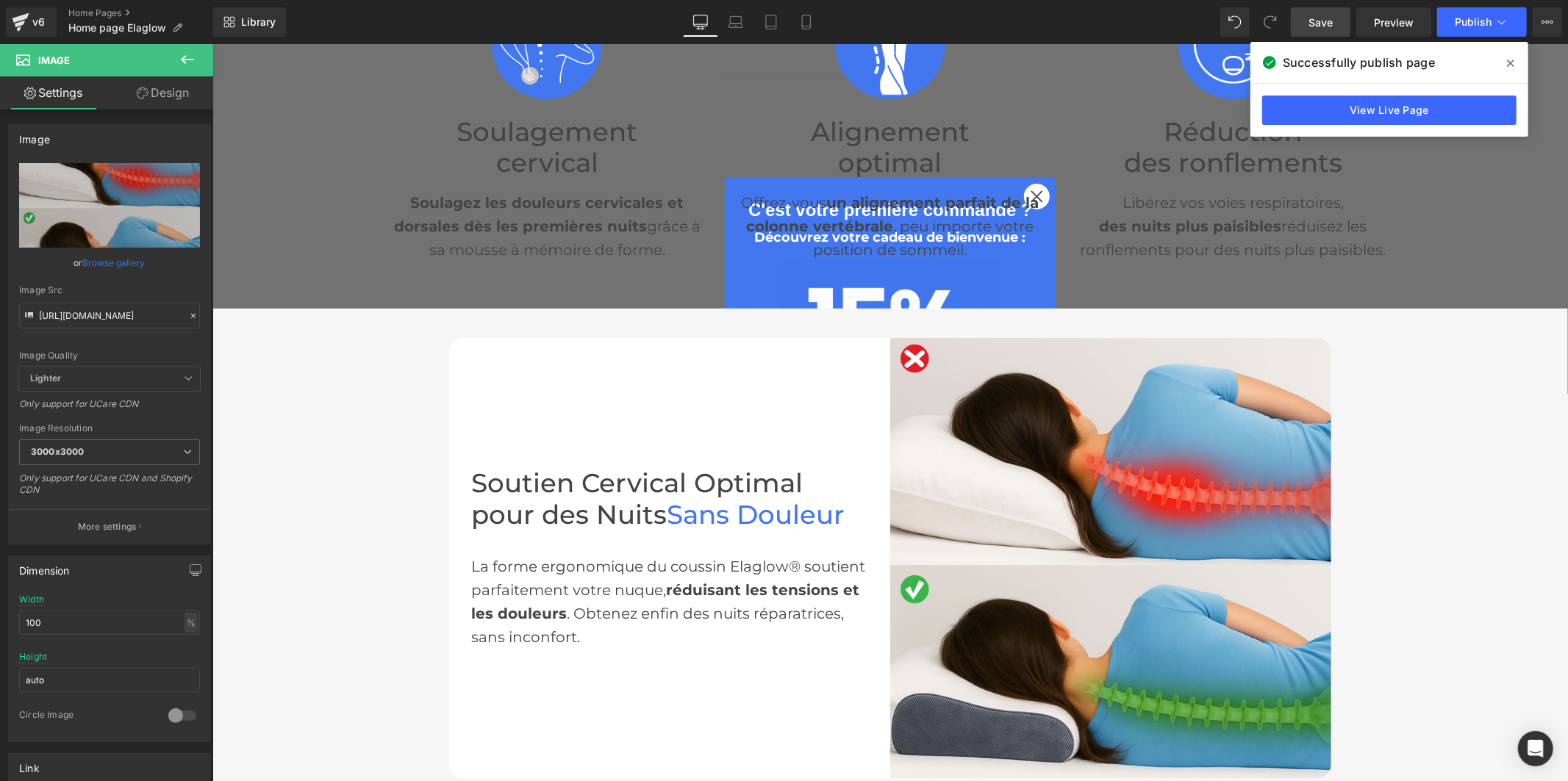
click at [1511, 63] on icon at bounding box center [1511, 63] width 7 height 7
